Goal: Task Accomplishment & Management: Manage account settings

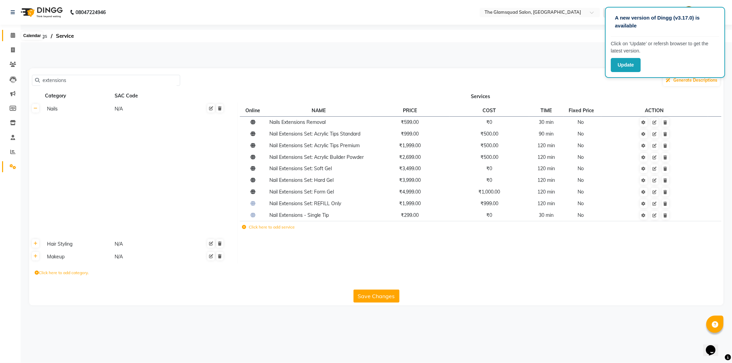
click at [14, 35] on icon at bounding box center [13, 35] width 4 height 5
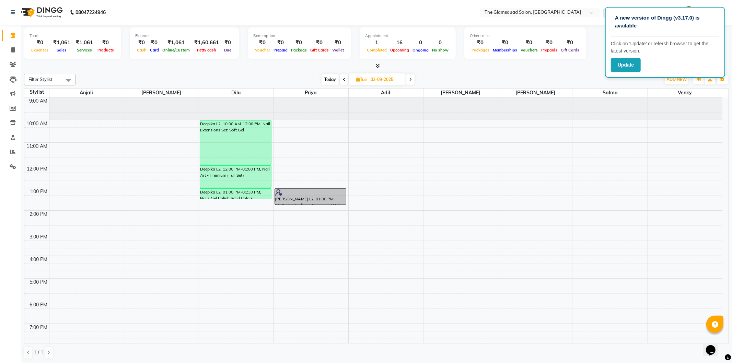
click at [328, 79] on span "Today" at bounding box center [329, 79] width 17 height 11
type input "[DATE]"
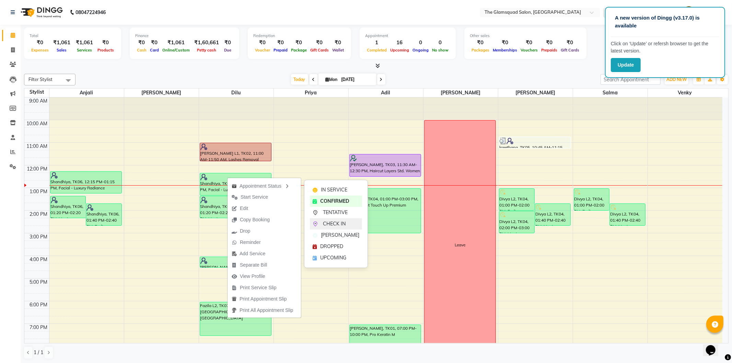
click at [336, 223] on span "CHECK IN" at bounding box center [334, 223] width 23 height 7
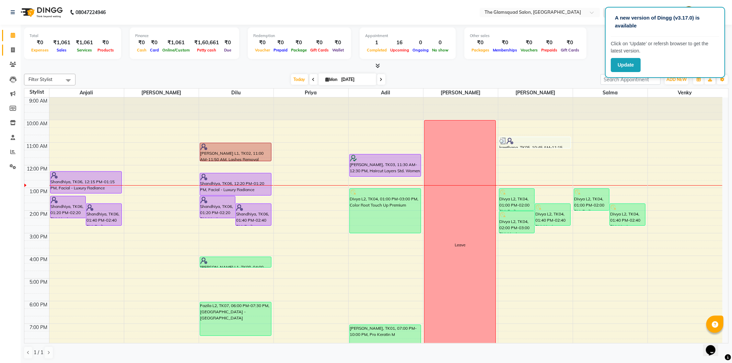
click at [10, 46] on link "Invoice" at bounding box center [10, 50] width 16 height 11
select select "service"
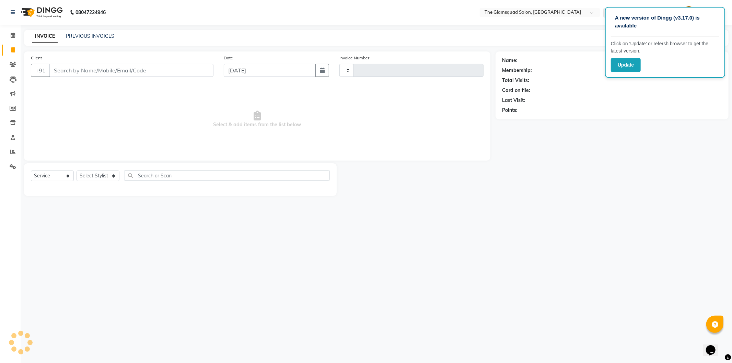
type input "0741"
select select "5284"
select select "product"
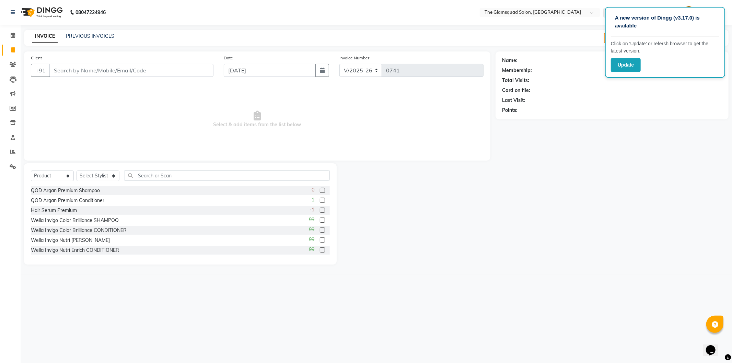
click at [122, 69] on input "Client" at bounding box center [131, 70] width 164 height 13
type input "8777864050"
select select "2: Object"
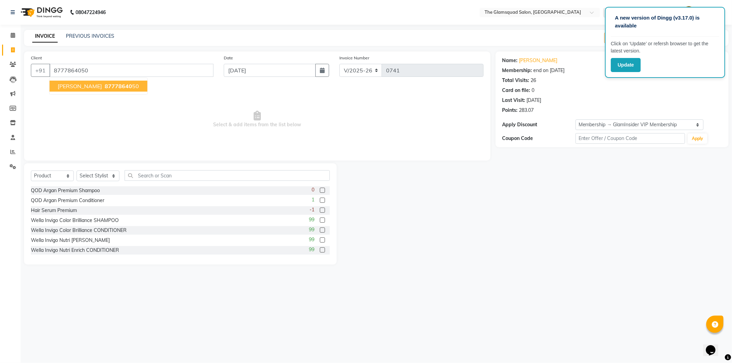
click at [139, 86] on ngb-highlight "87778640 50" at bounding box center [121, 86] width 36 height 7
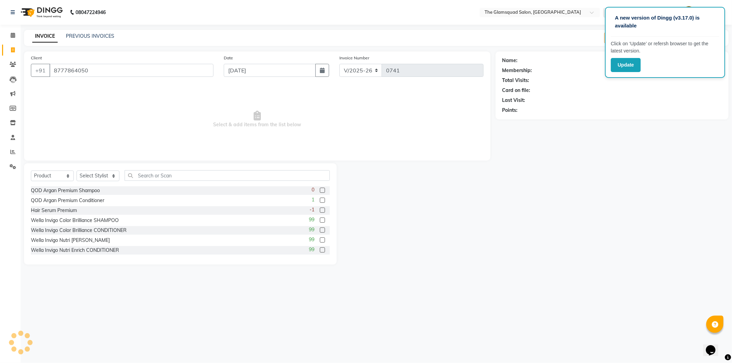
select select "2: Object"
drag, startPoint x: 45, startPoint y: 176, endPoint x: 45, endPoint y: 181, distance: 4.9
click at [45, 176] on select "Select Service Product Membership Package Voucher Prepaid Gift Card" at bounding box center [52, 176] width 43 height 11
select select "service"
click at [31, 171] on select "Select Service Product Membership Package Voucher Prepaid Gift Card" at bounding box center [52, 176] width 43 height 11
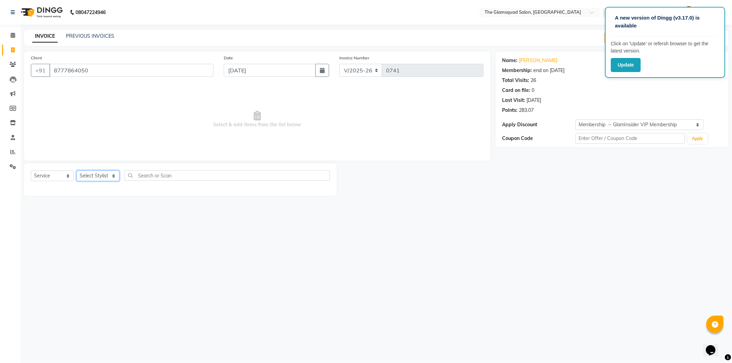
click at [100, 178] on select "Select Stylist Adil Anjali Dilu Dingg Support Frontdesk Manager Monish Monisha …" at bounding box center [98, 176] width 43 height 11
select select "89714"
click at [77, 171] on select "Select Stylist Adil Anjali Dilu Dingg Support Frontdesk Manager Monish Monisha …" at bounding box center [98, 176] width 43 height 11
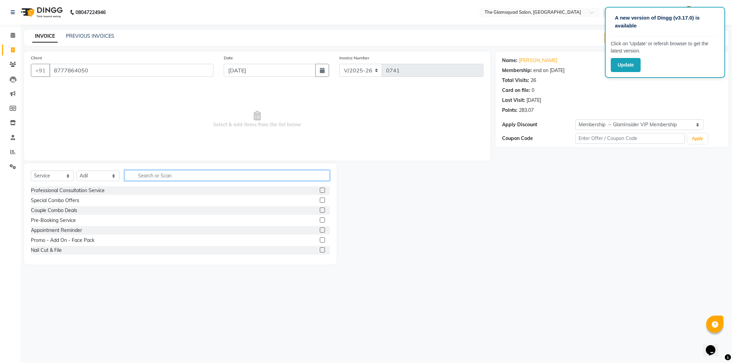
click at [145, 174] on input "text" at bounding box center [227, 175] width 205 height 11
type input "haircut"
click at [69, 213] on div "Haircut Creative Cuts Women" at bounding box center [64, 210] width 67 height 7
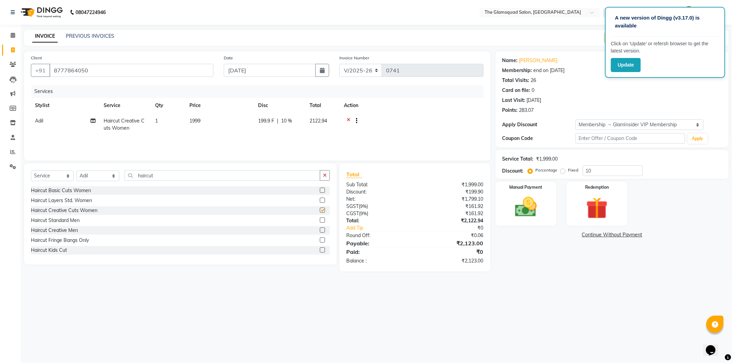
checkbox input "false"
click at [421, 298] on div "A new version of Dingg (v3.17.0) is available Click on ‘Update’ or refersh brow…" at bounding box center [366, 181] width 732 height 363
click at [522, 199] on img at bounding box center [525, 207] width 37 height 26
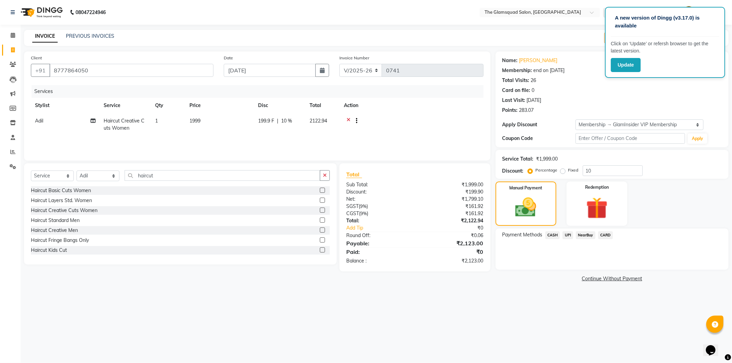
click at [564, 235] on span "UPI" at bounding box center [567, 235] width 11 height 8
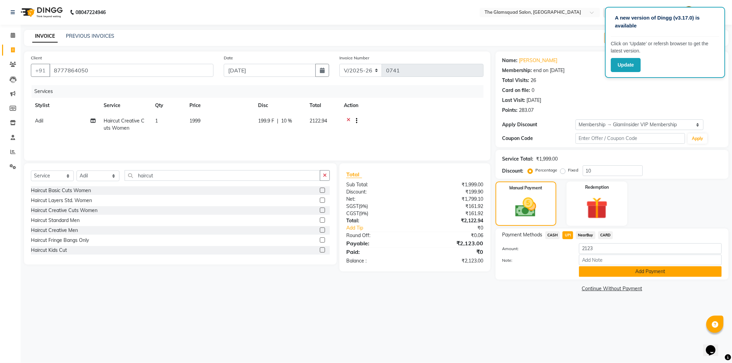
click at [606, 273] on button "Add Payment" at bounding box center [650, 271] width 143 height 11
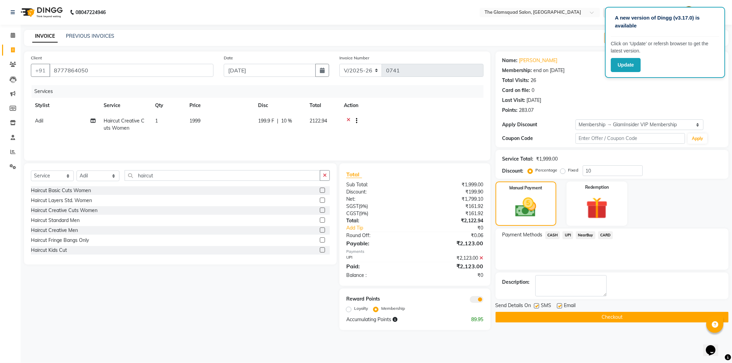
click at [473, 301] on span at bounding box center [477, 299] width 14 height 7
click at [483, 301] on input "checkbox" at bounding box center [483, 301] width 0 height 0
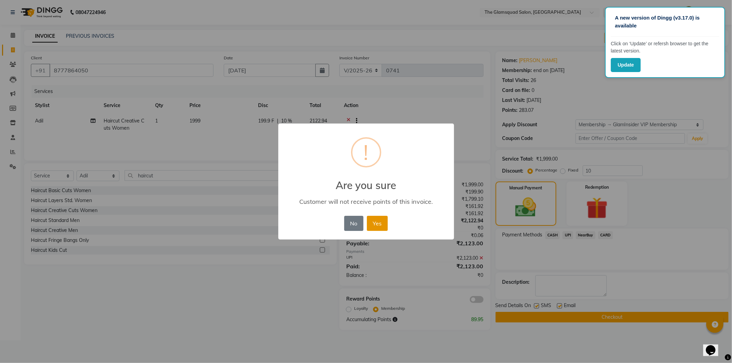
click at [376, 226] on button "Yes" at bounding box center [377, 223] width 21 height 15
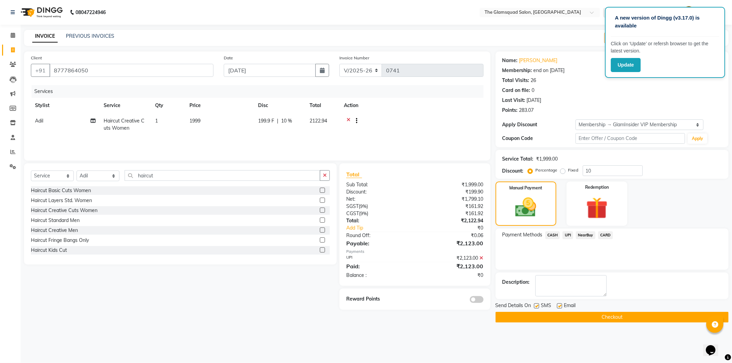
click at [646, 317] on button "Checkout" at bounding box center [611, 317] width 233 height 11
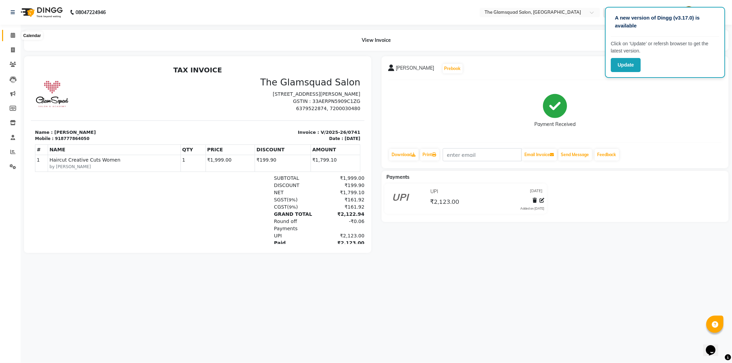
click at [10, 32] on span at bounding box center [13, 36] width 12 height 8
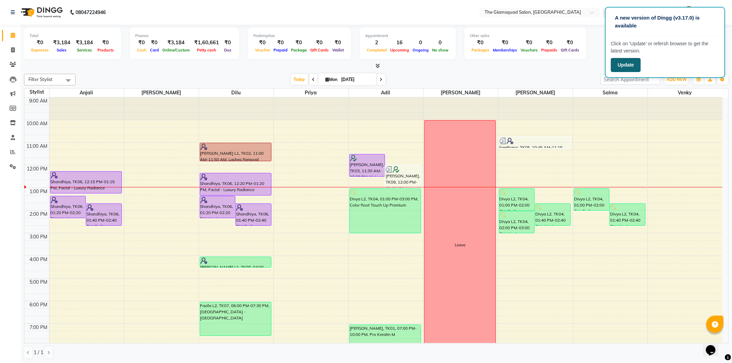
click at [623, 66] on button "Update" at bounding box center [626, 65] width 30 height 14
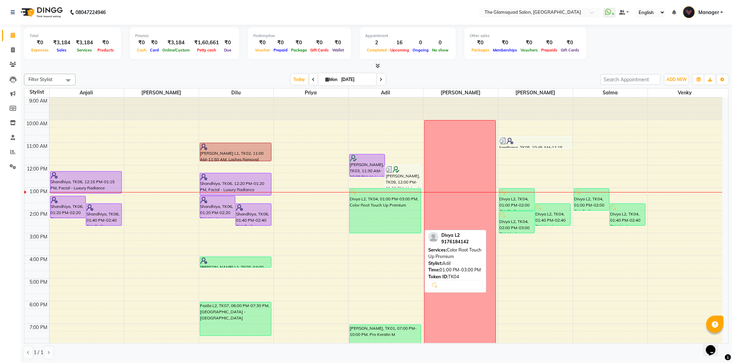
click at [380, 217] on div "Divya L2, TK04, 01:00 PM-03:00 PM, Color Root Touch Up Premium" at bounding box center [385, 211] width 71 height 44
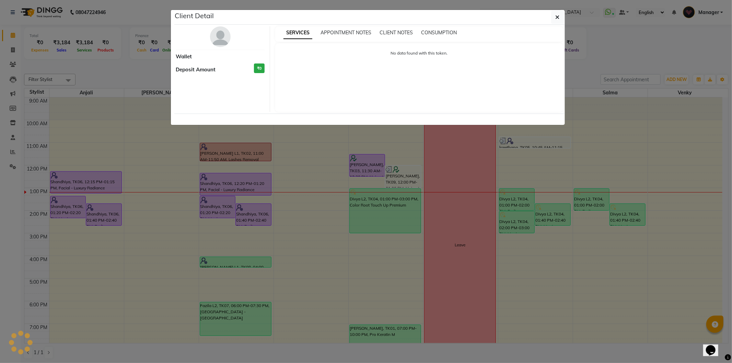
select select "6"
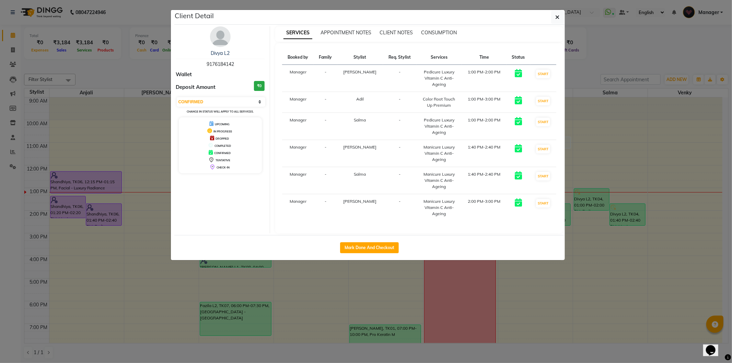
click at [221, 65] on span "9176184142" at bounding box center [220, 64] width 27 height 6
copy span "9176184142"
click at [559, 19] on icon "button" at bounding box center [557, 16] width 4 height 5
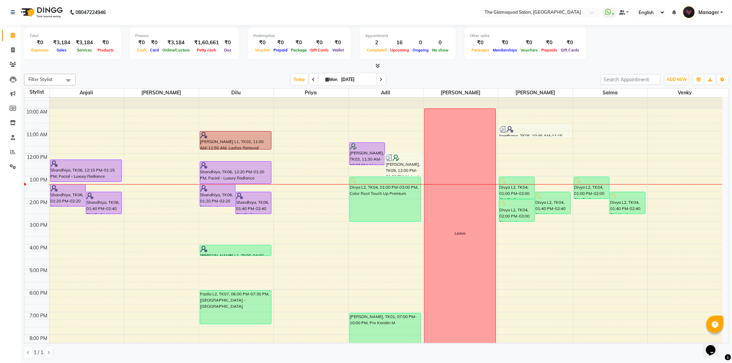
scroll to position [50, 0]
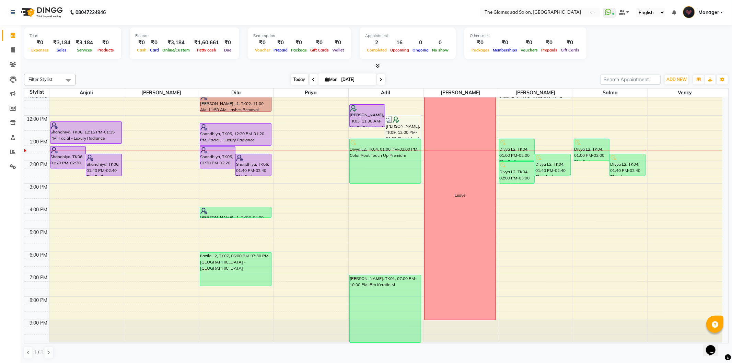
click at [298, 78] on span "Today" at bounding box center [299, 79] width 17 height 11
drag, startPoint x: 339, startPoint y: 78, endPoint x: 344, endPoint y: 81, distance: 6.0
click at [339, 79] on input "[DATE]" at bounding box center [356, 79] width 34 height 10
select select "9"
select select "2025"
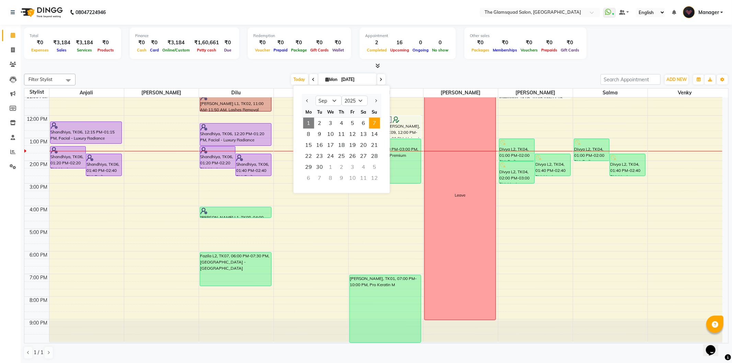
click at [372, 119] on span "7" at bounding box center [374, 123] width 11 height 11
type input "07-09-2025"
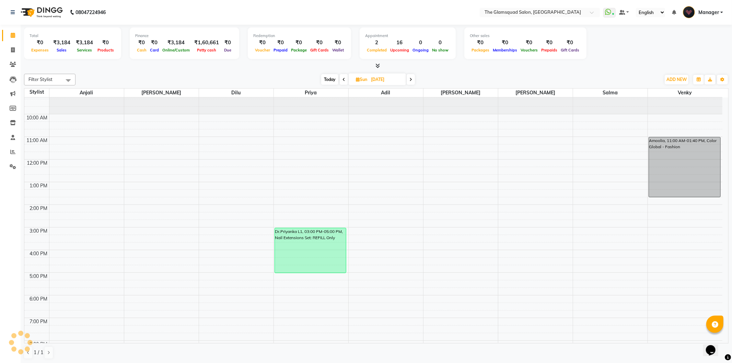
scroll to position [0, 0]
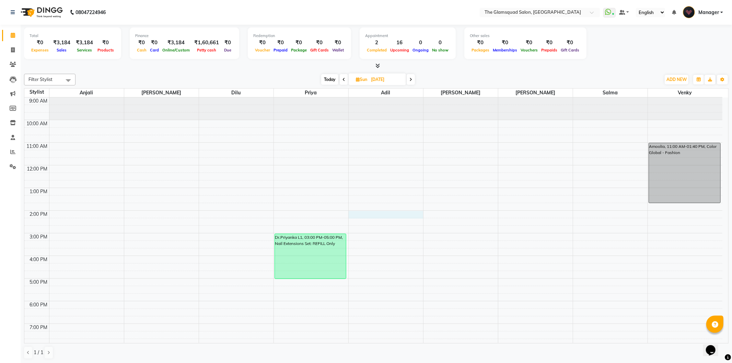
click at [391, 214] on div "9:00 AM 10:00 AM 11:00 AM 12:00 PM 1:00 PM 2:00 PM 3:00 PM 4:00 PM 5:00 PM 6:00…" at bounding box center [373, 244] width 698 height 294
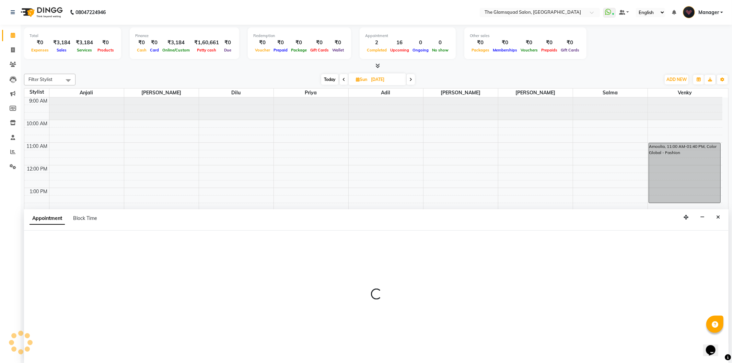
select select "89714"
select select "tentative"
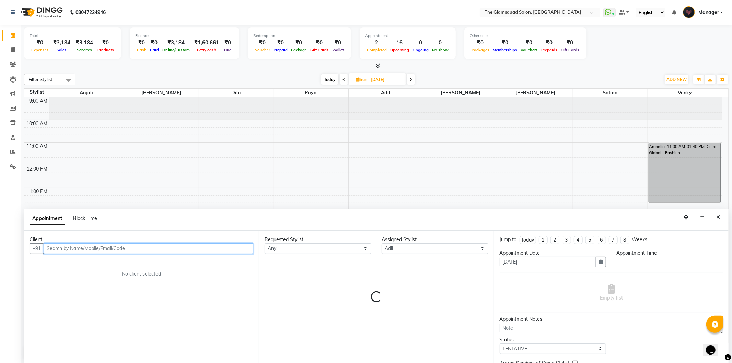
select select "840"
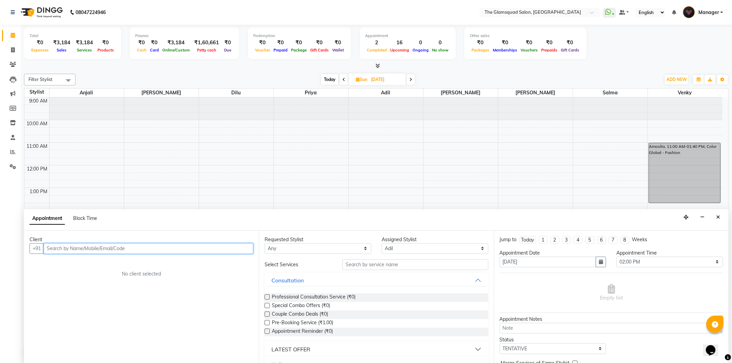
click at [166, 246] on input "text" at bounding box center [149, 248] width 210 height 11
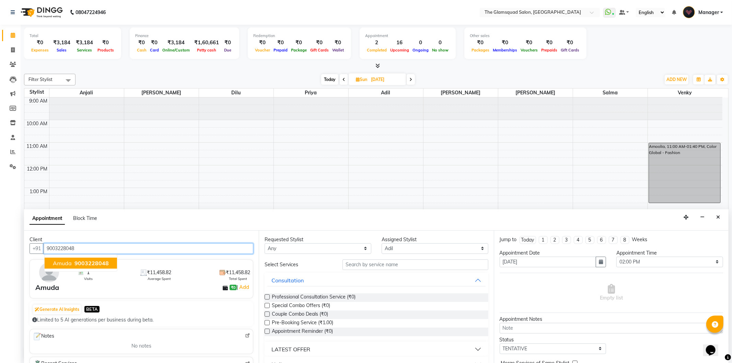
click at [80, 265] on span "9003228048" at bounding box center [91, 263] width 34 height 7
type input "9003228048"
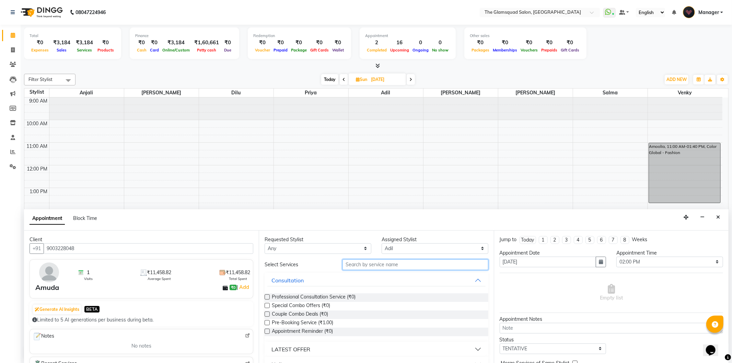
click at [399, 263] on input "text" at bounding box center [414, 264] width 145 height 11
type input "perming"
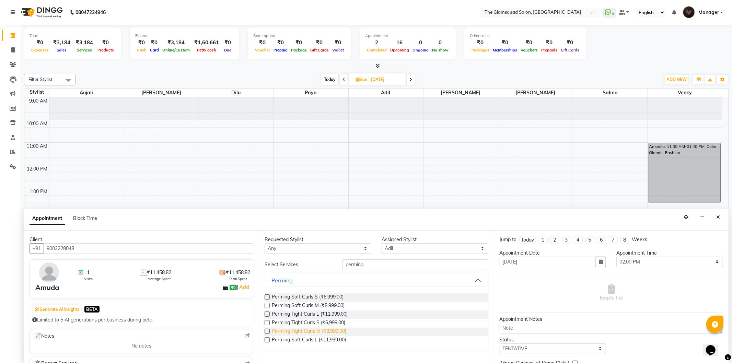
click at [333, 331] on span "Perming Tight Curls M (₹8,999.00)" at bounding box center [309, 332] width 74 height 9
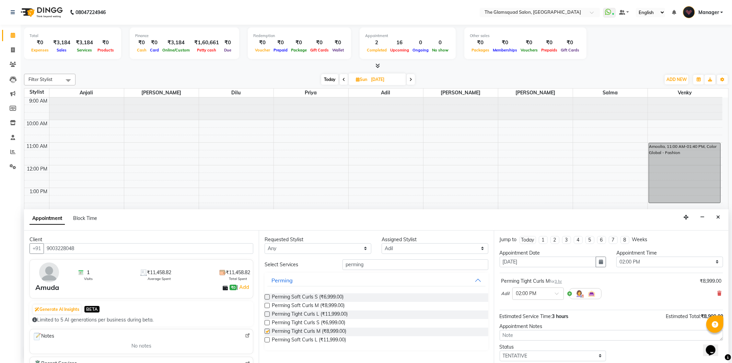
checkbox input "false"
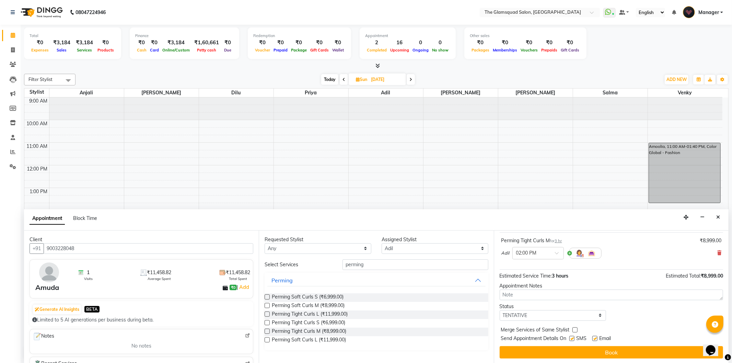
scroll to position [41, 0]
drag, startPoint x: 645, startPoint y: 351, endPoint x: 647, endPoint y: 335, distance: 16.5
click at [646, 352] on button "Book" at bounding box center [611, 352] width 223 height 12
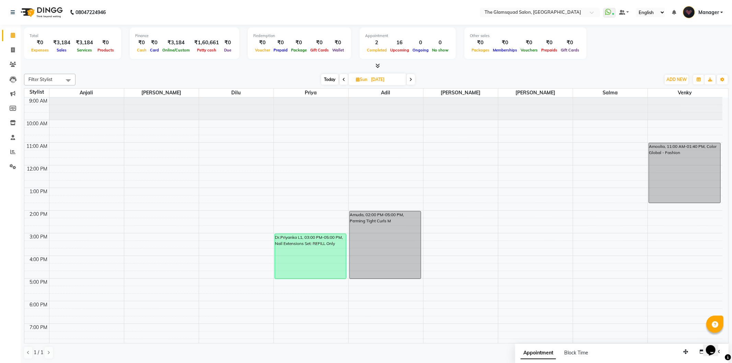
click at [326, 81] on span "Today" at bounding box center [329, 79] width 17 height 11
type input "[DATE]"
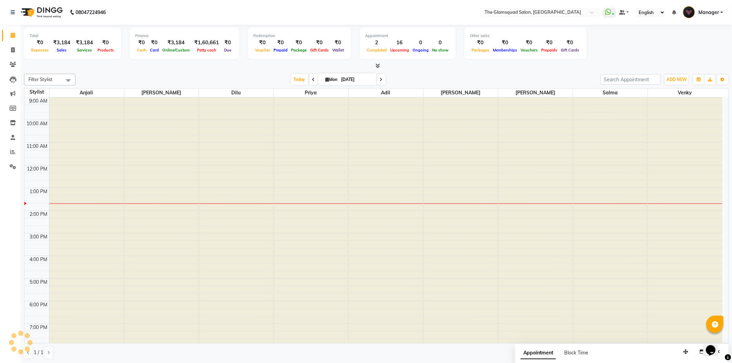
scroll to position [50, 0]
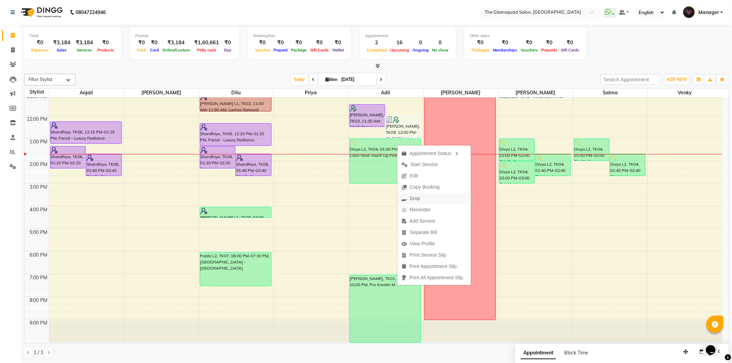
click at [421, 199] on span "Drop" at bounding box center [410, 198] width 27 height 11
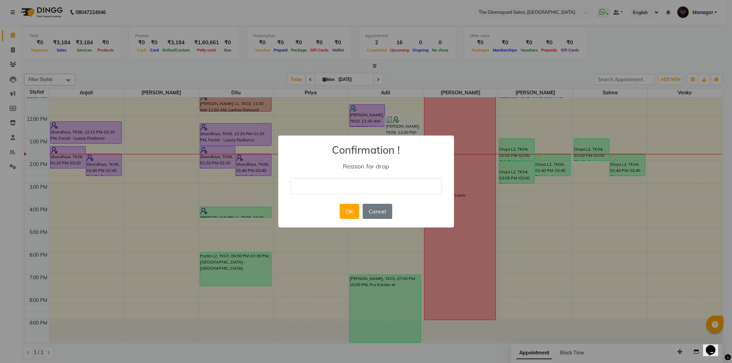
click at [359, 191] on input "text" at bounding box center [366, 186] width 151 height 16
type input "no show"
click at [352, 211] on button "OK" at bounding box center [350, 211] width 20 height 15
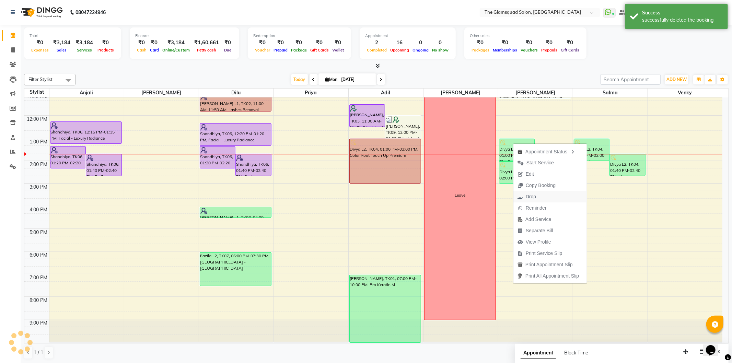
click at [533, 197] on span "Drop" at bounding box center [531, 196] width 10 height 7
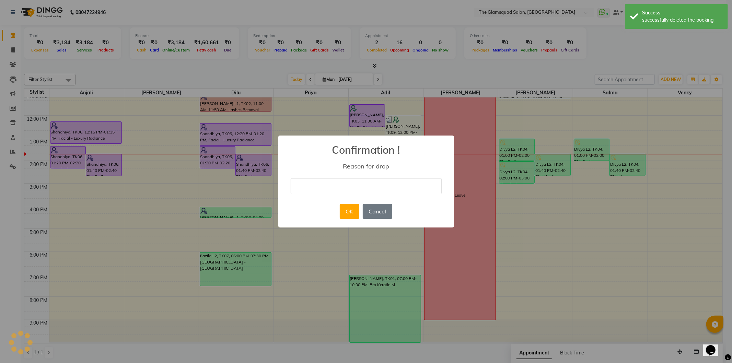
click at [373, 186] on input "text" at bounding box center [366, 186] width 151 height 16
type input "no show"
click at [352, 215] on button "OK" at bounding box center [350, 211] width 20 height 15
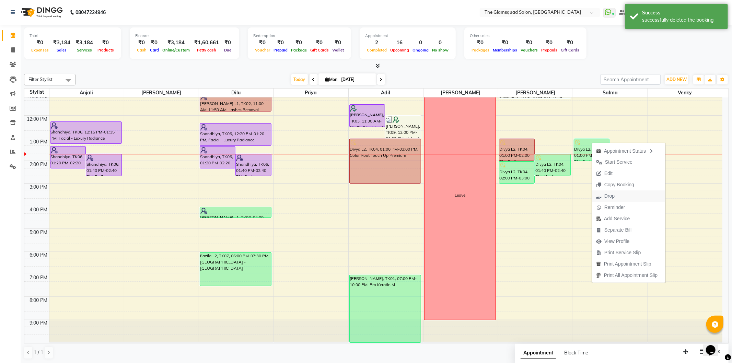
click at [622, 194] on button "Drop" at bounding box center [628, 195] width 73 height 11
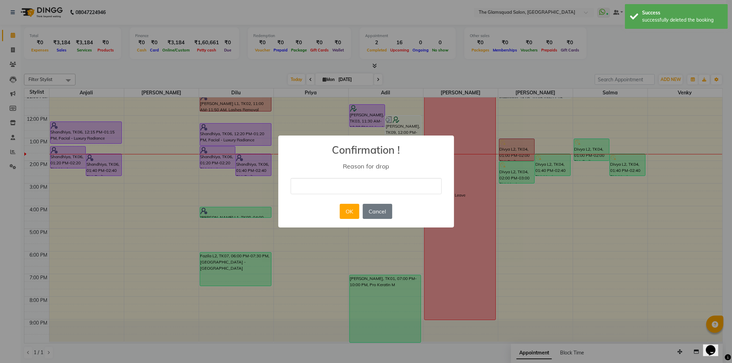
click at [342, 186] on input "text" at bounding box center [366, 186] width 151 height 16
type input "no show"
click at [351, 208] on button "OK" at bounding box center [350, 211] width 20 height 15
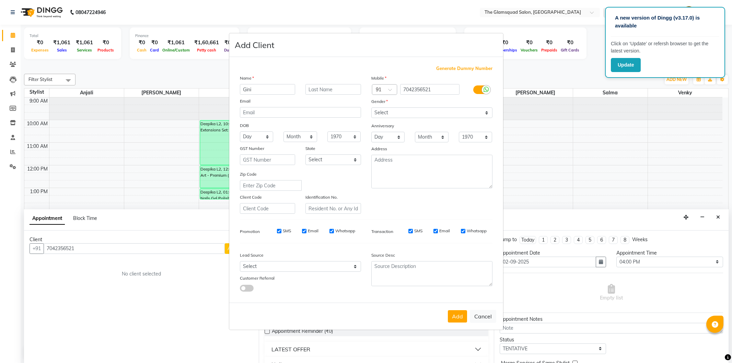
select select "89714"
select select "960"
select select "tentative"
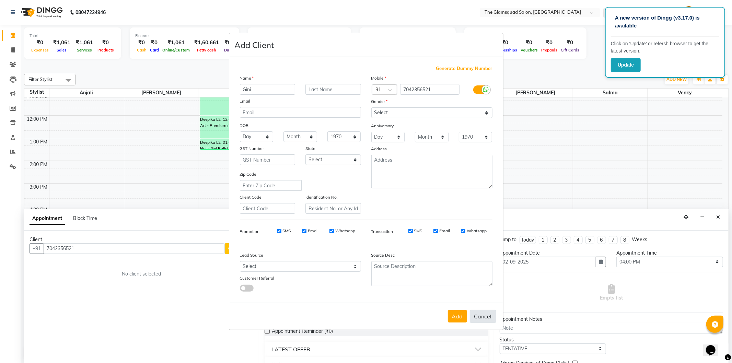
click at [478, 316] on button "Cancel" at bounding box center [483, 316] width 26 height 13
select select
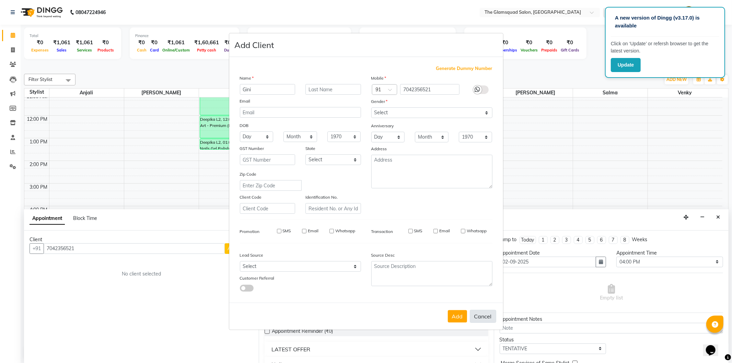
select select
checkbox input "false"
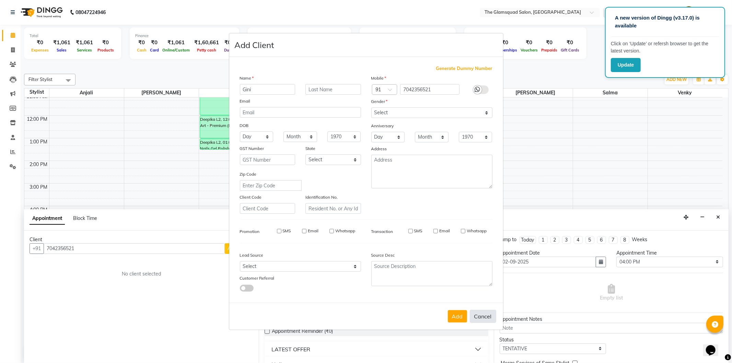
checkbox input "false"
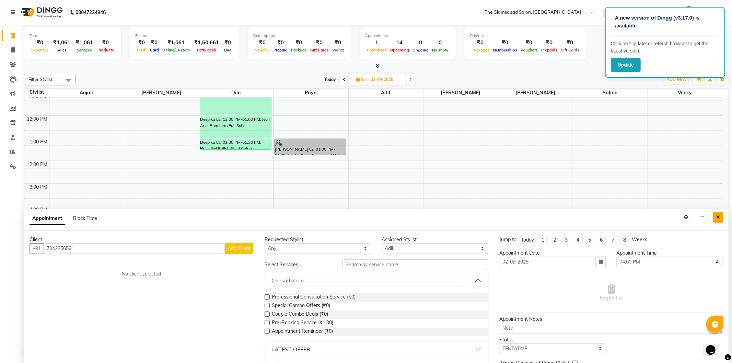
click at [716, 218] on icon "Close" at bounding box center [718, 217] width 4 height 5
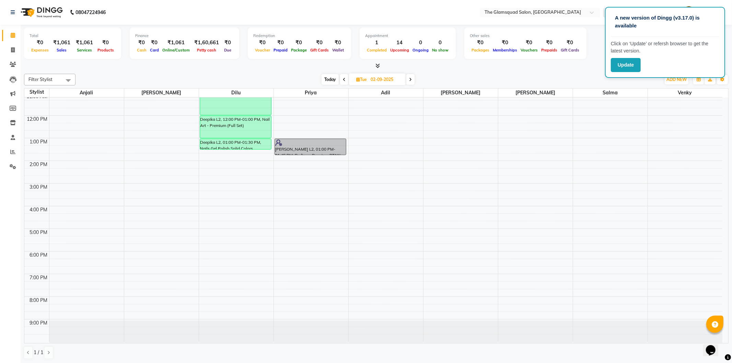
click at [331, 80] on span "Today" at bounding box center [329, 79] width 17 height 11
type input "[DATE]"
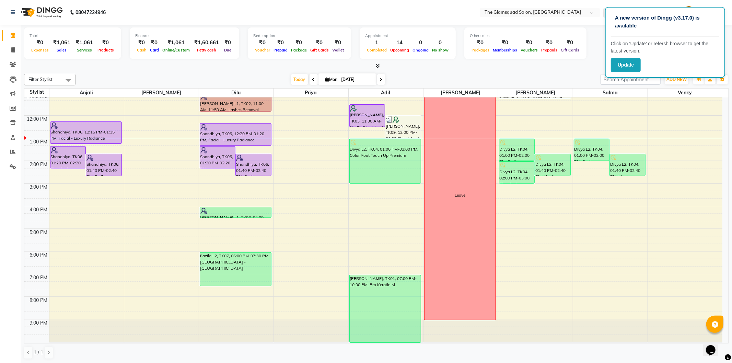
scroll to position [0, 0]
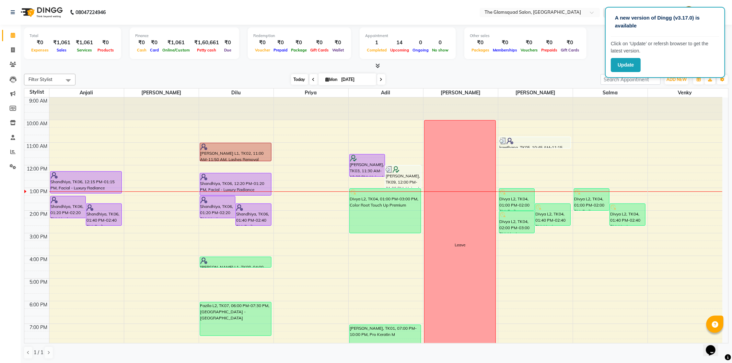
click at [297, 79] on span "Today" at bounding box center [299, 79] width 17 height 11
